Goal: Transaction & Acquisition: Purchase product/service

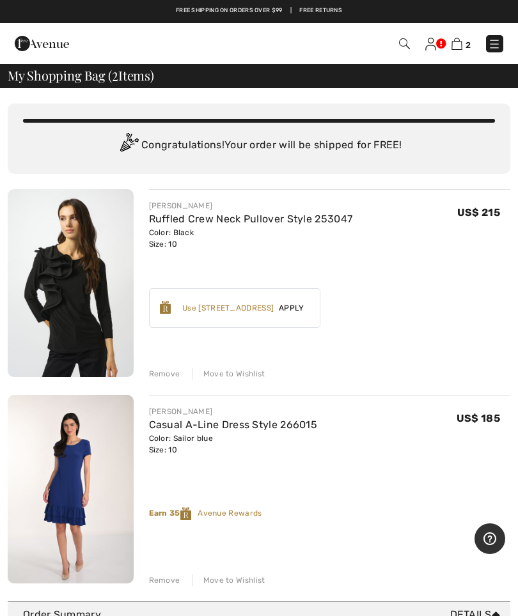
click at [173, 374] on div "Remove" at bounding box center [164, 374] width 31 height 12
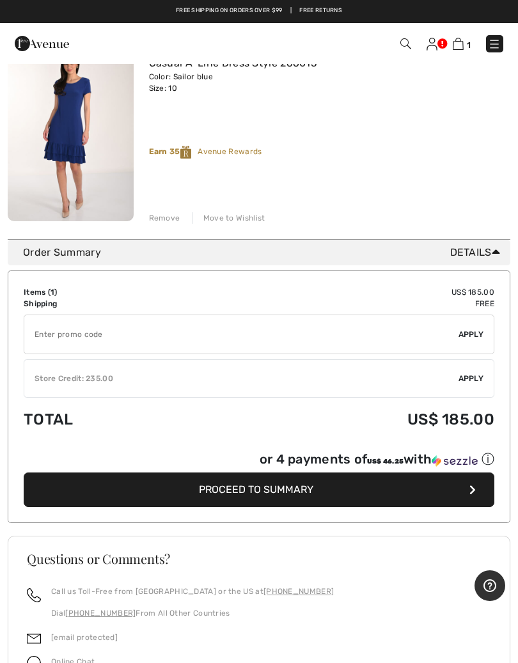
scroll to position [171, 0]
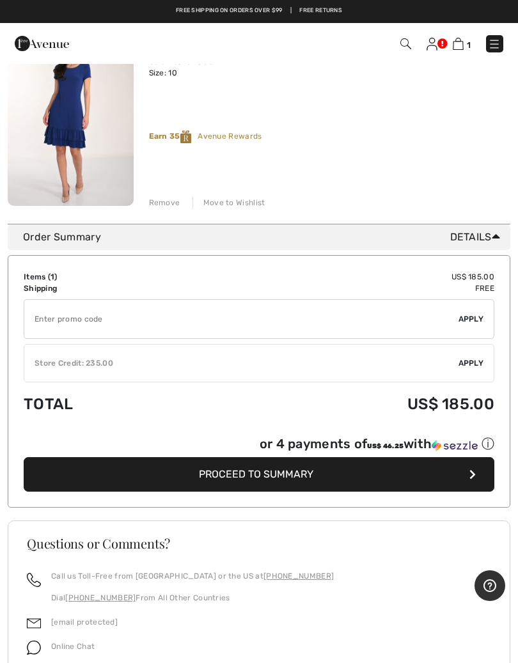
click at [317, 476] on button "Proceed to Summary" at bounding box center [259, 474] width 470 height 35
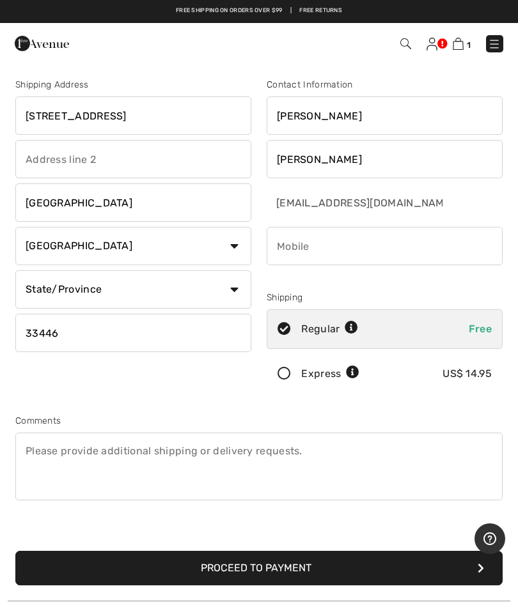
click at [170, 127] on input "8394 Eagleville Ave" at bounding box center [133, 116] width 236 height 38
type input "8"
click at [259, 568] on button "Proceed to Payment" at bounding box center [258, 568] width 487 height 35
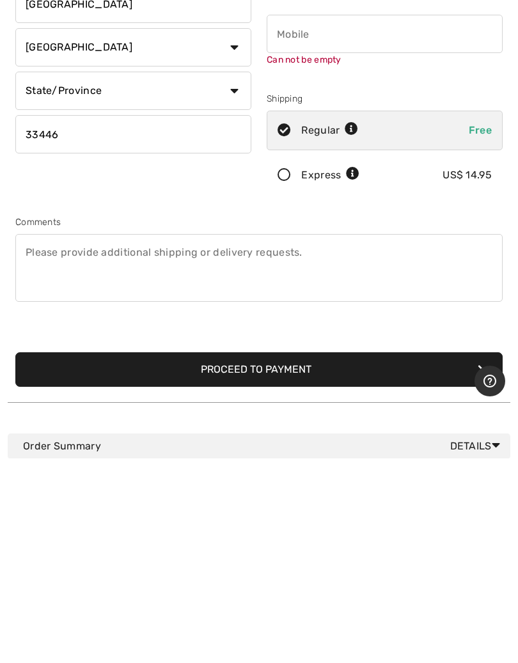
click at [270, 557] on button "Proceed to Payment" at bounding box center [258, 574] width 487 height 35
type input "[STREET_ADDRESS]"
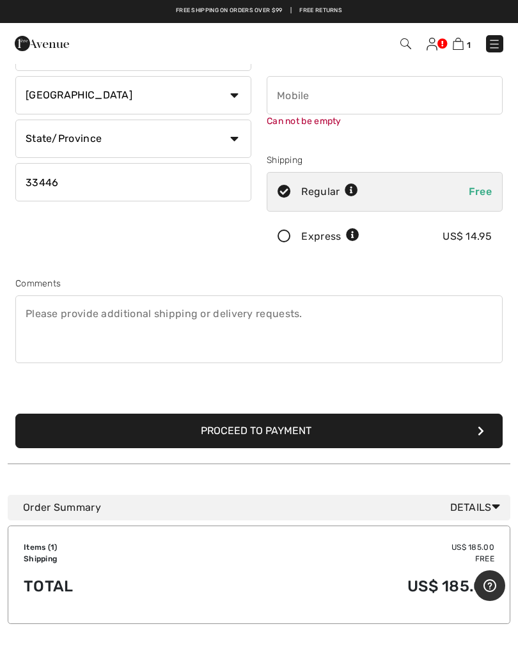
scroll to position [135, 0]
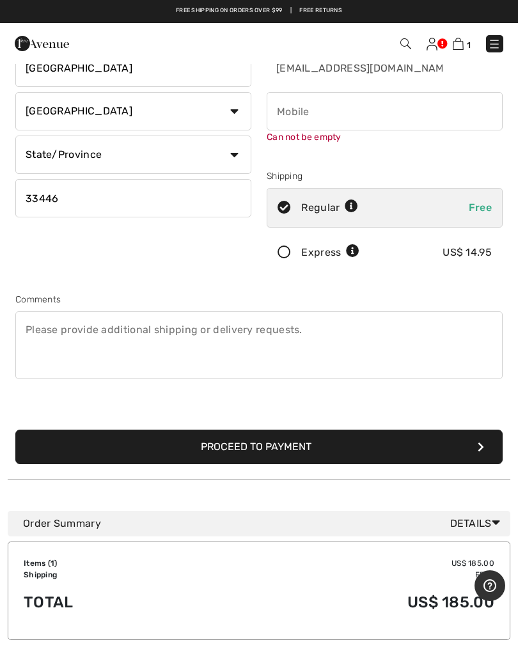
click at [257, 447] on button "Proceed to Payment" at bounding box center [258, 447] width 487 height 35
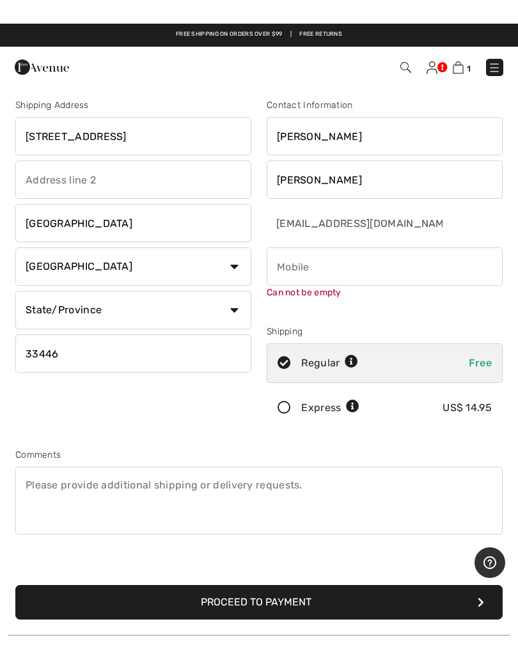
scroll to position [0, 0]
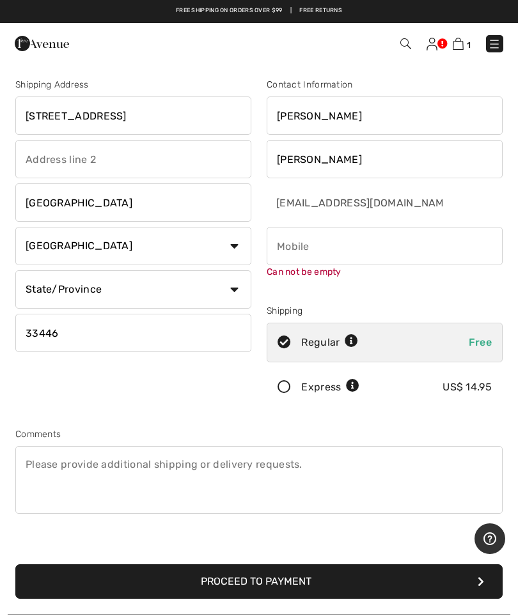
click at [357, 254] on input "phone" at bounding box center [385, 246] width 236 height 38
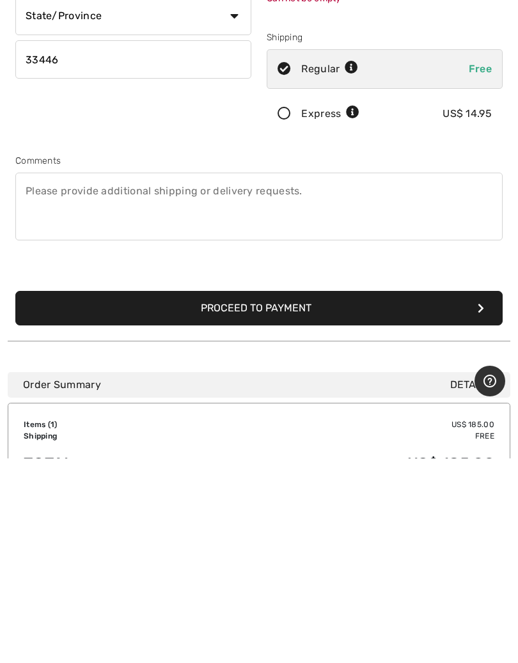
type input "5614455688"
click at [282, 495] on button "Proceed to Payment" at bounding box center [258, 512] width 487 height 35
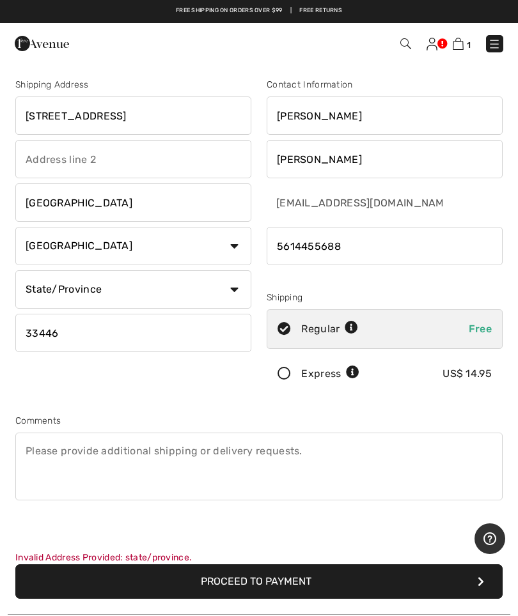
click at [235, 290] on select "State/Province Alabama Alaska American Samoa Arizona Arkansas California Colora…" at bounding box center [133, 289] width 236 height 38
select select "FL"
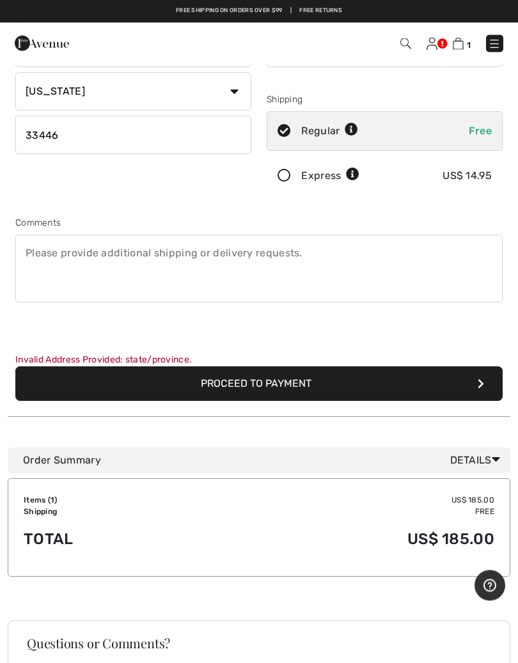
scroll to position [198, 0]
click at [265, 386] on button "Proceed to Payment" at bounding box center [258, 383] width 487 height 35
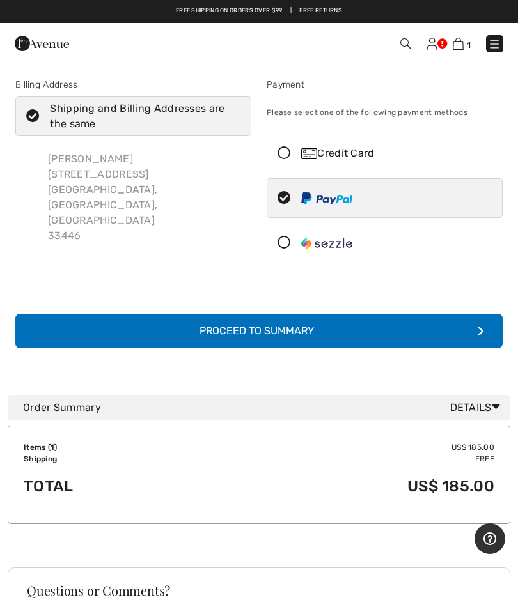
click at [286, 247] on icon at bounding box center [284, 243] width 34 height 13
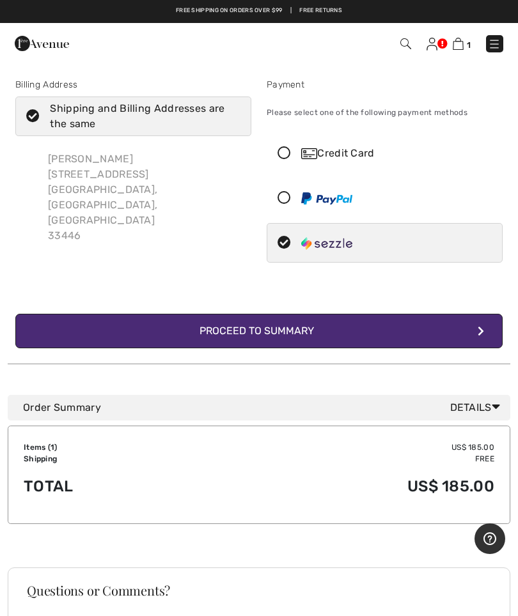
click at [276, 341] on button "Complete Your Order with Sezzle Proceed to Summary" at bounding box center [258, 331] width 487 height 35
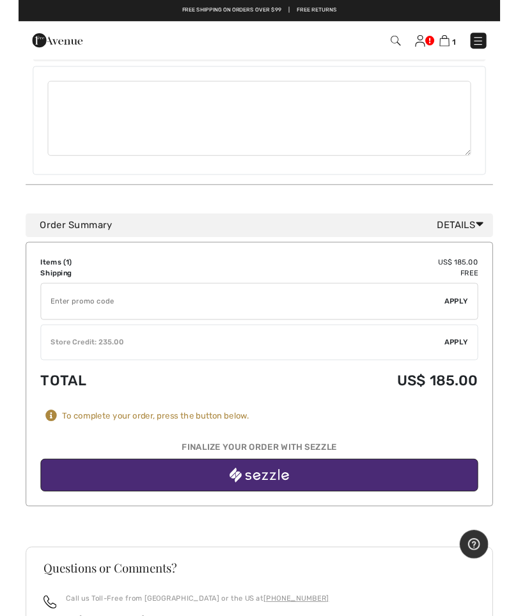
scroll to position [706, 0]
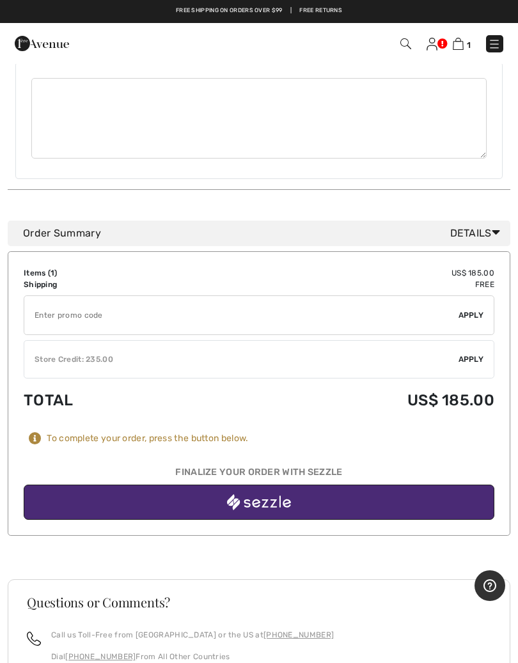
click at [274, 494] on img "button" at bounding box center [259, 502] width 64 height 16
